Goal: Information Seeking & Learning: Learn about a topic

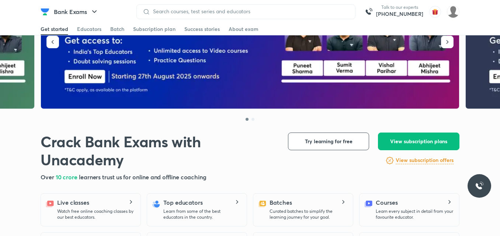
scroll to position [60, 0]
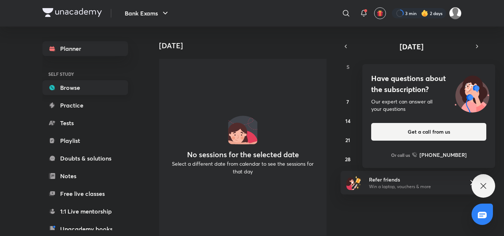
click at [90, 84] on link "Browse" at bounding box center [85, 87] width 86 height 15
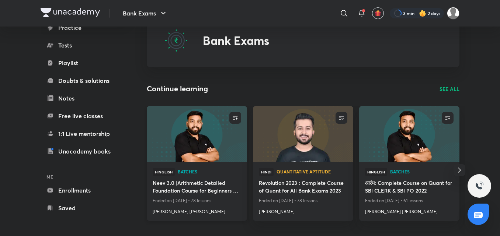
scroll to position [28, 0]
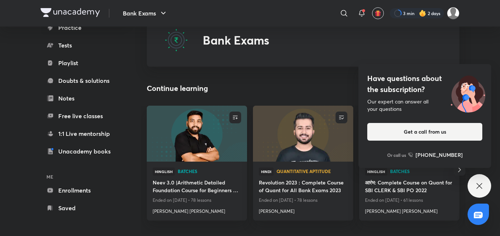
click at [478, 184] on icon at bounding box center [479, 186] width 9 height 9
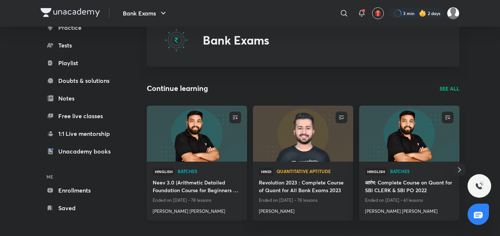
click at [210, 145] on img at bounding box center [197, 133] width 102 height 57
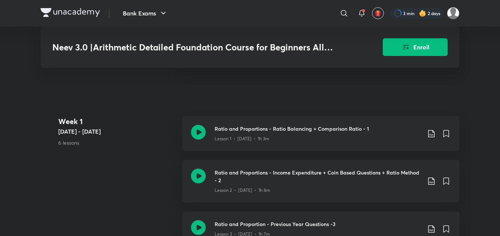
scroll to position [250, 0]
click at [283, 138] on div "Lesson 1 • [DATE] • 1h 3m" at bounding box center [318, 137] width 206 height 10
